Goal: Find specific page/section: Find specific page/section

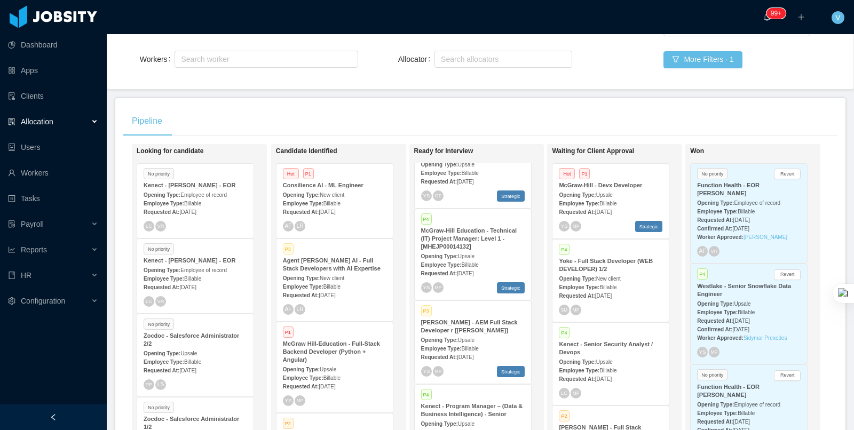
scroll to position [1037, 0]
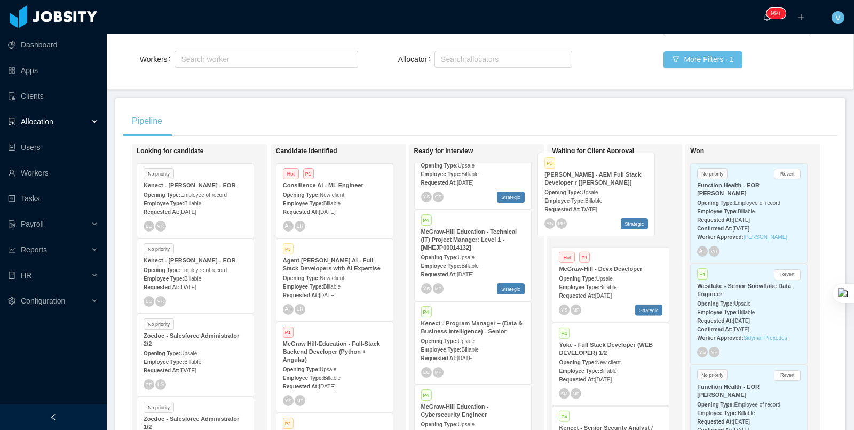
drag, startPoint x: 464, startPoint y: 332, endPoint x: 588, endPoint y: 188, distance: 189.9
click at [588, 188] on div "Looking for candidate No priority Kenect - Brian Rollo - EOR Opening Type: Empl…" at bounding box center [480, 303] width 714 height 318
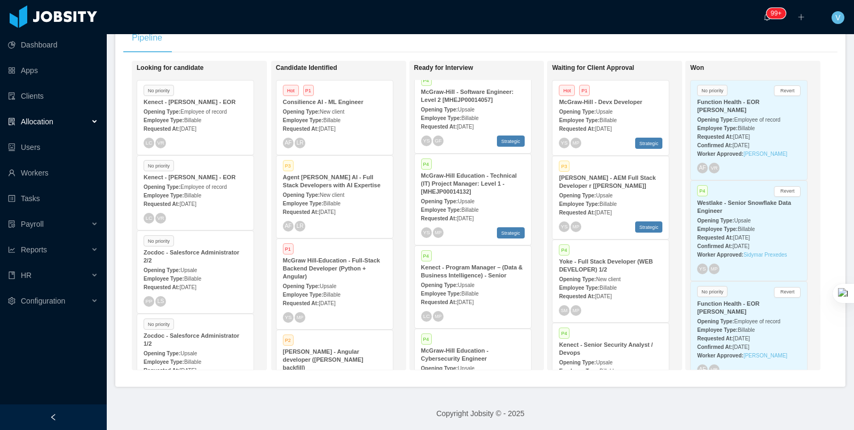
scroll to position [1013, 0]
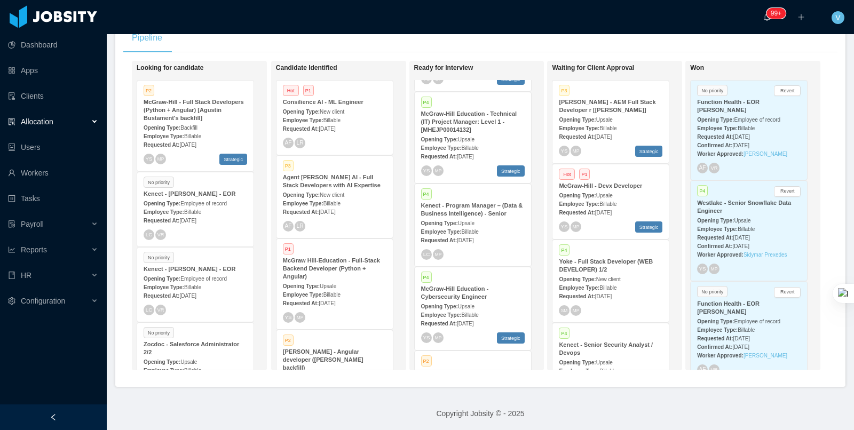
scroll to position [981, 0]
click at [539, 44] on div "Pipeline" at bounding box center [480, 38] width 714 height 30
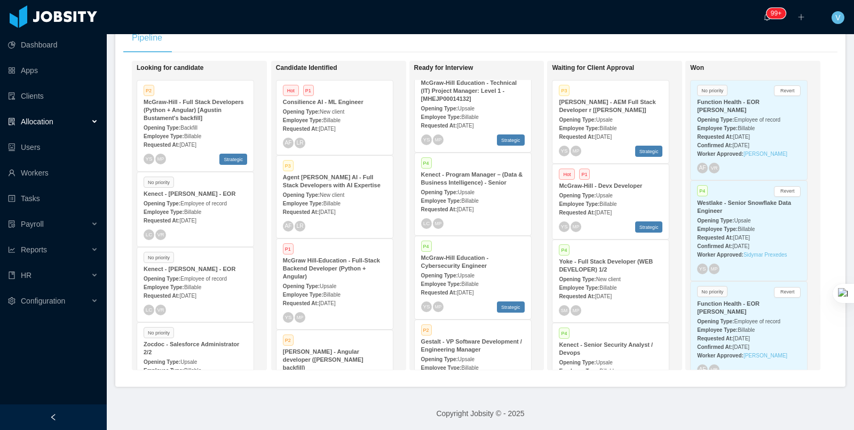
scroll to position [1015, 0]
